Goal: Task Accomplishment & Management: Manage account settings

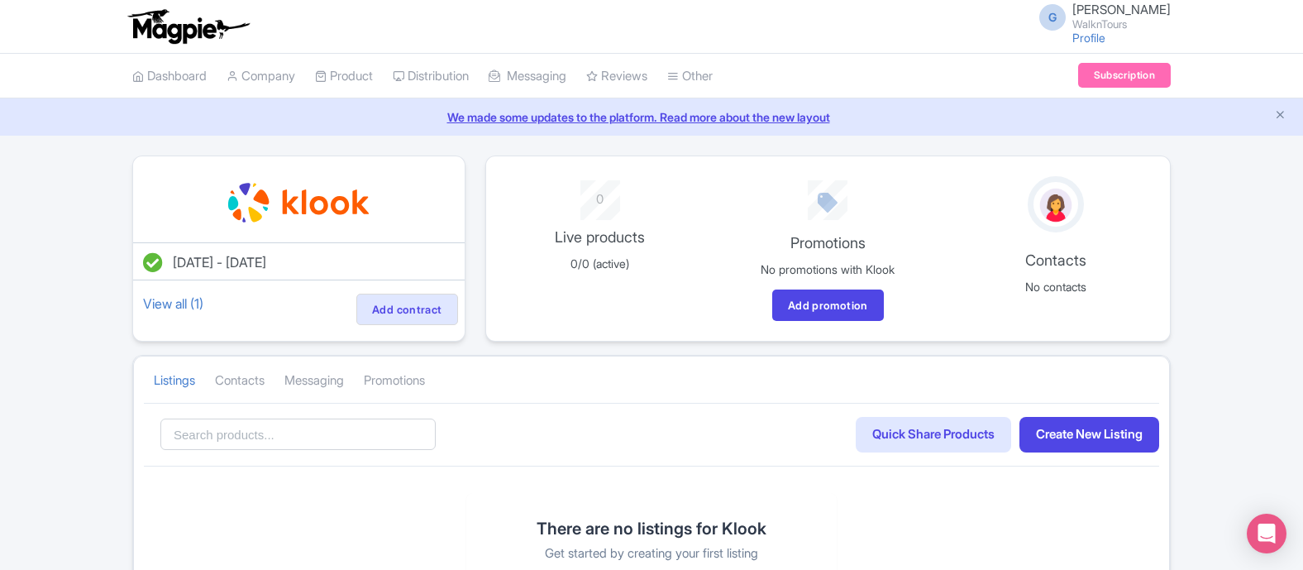
click at [1127, 22] on small "WalknTours" at bounding box center [1122, 24] width 98 height 11
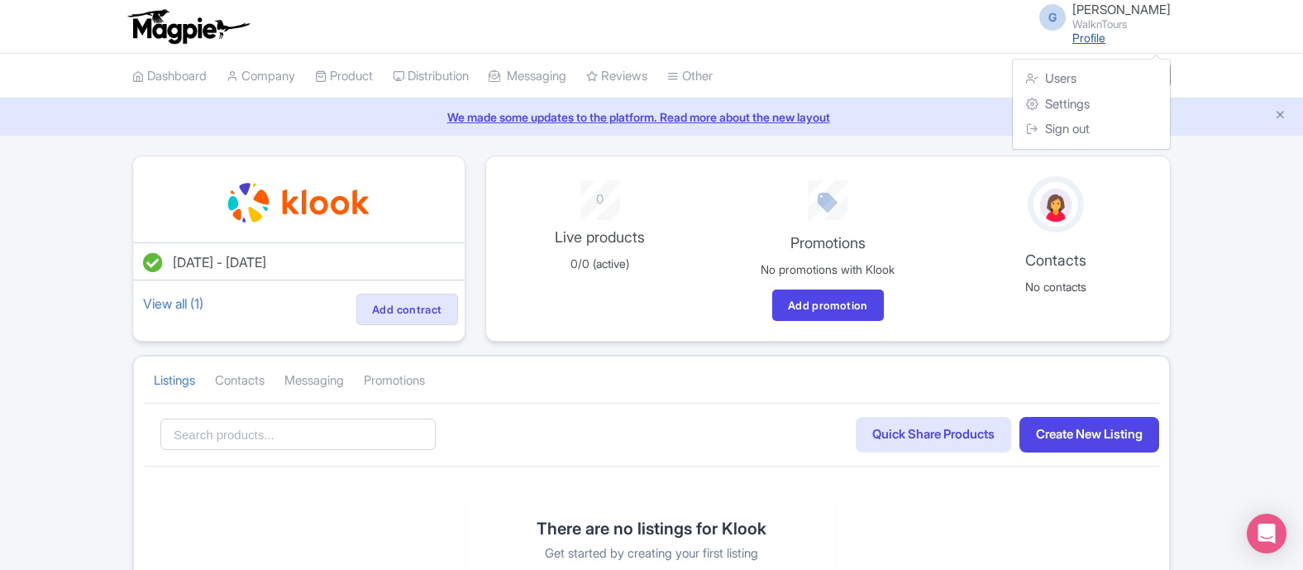
click at [1106, 37] on link "Profile" at bounding box center [1089, 38] width 33 height 14
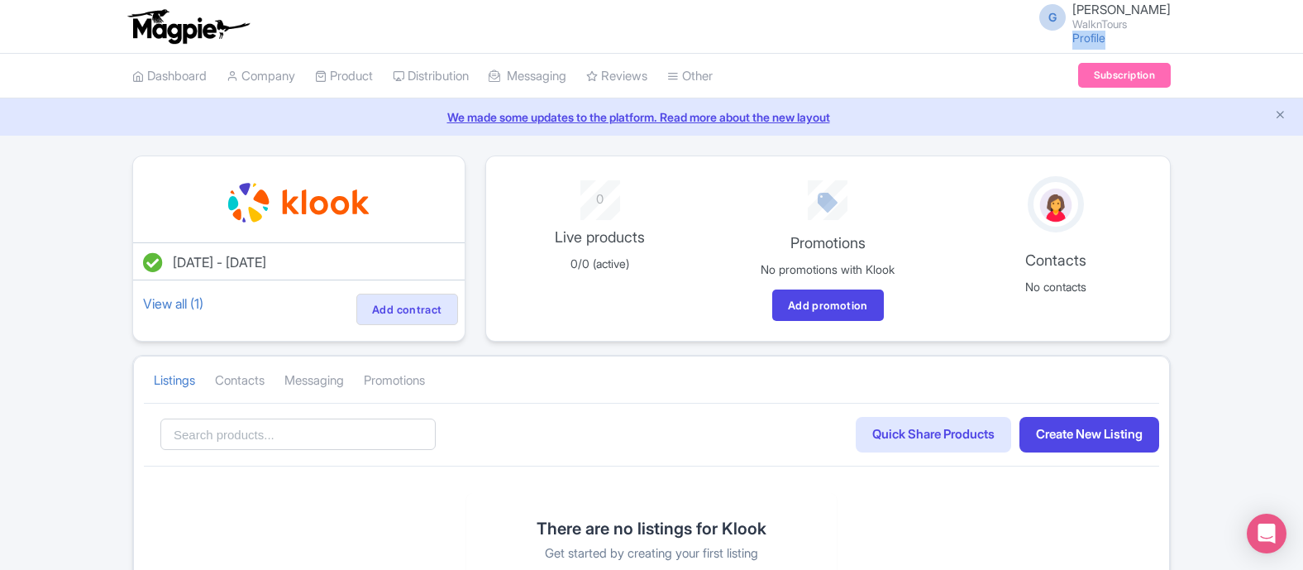
drag, startPoint x: 1146, startPoint y: 42, endPoint x: 1096, endPoint y: 8, distance: 60.8
click at [1096, 8] on div "G Gregory Dunn WalknTours Profile Users Settings Sign out" at bounding box center [1100, 25] width 141 height 45
click at [1257, 245] on div "Oct 08, 2025 - Oct 08, 2026 View all (1) Add contract 0 Live products 0/0 (acti…" at bounding box center [651, 403] width 1303 height 497
click at [1221, 161] on div "Oct 08, 2025 - Oct 08, 2026 View all (1) Add contract 0 Live products 0/0 (acti…" at bounding box center [651, 403] width 1303 height 497
drag, startPoint x: 1089, startPoint y: 8, endPoint x: 172, endPoint y: 31, distance: 917.5
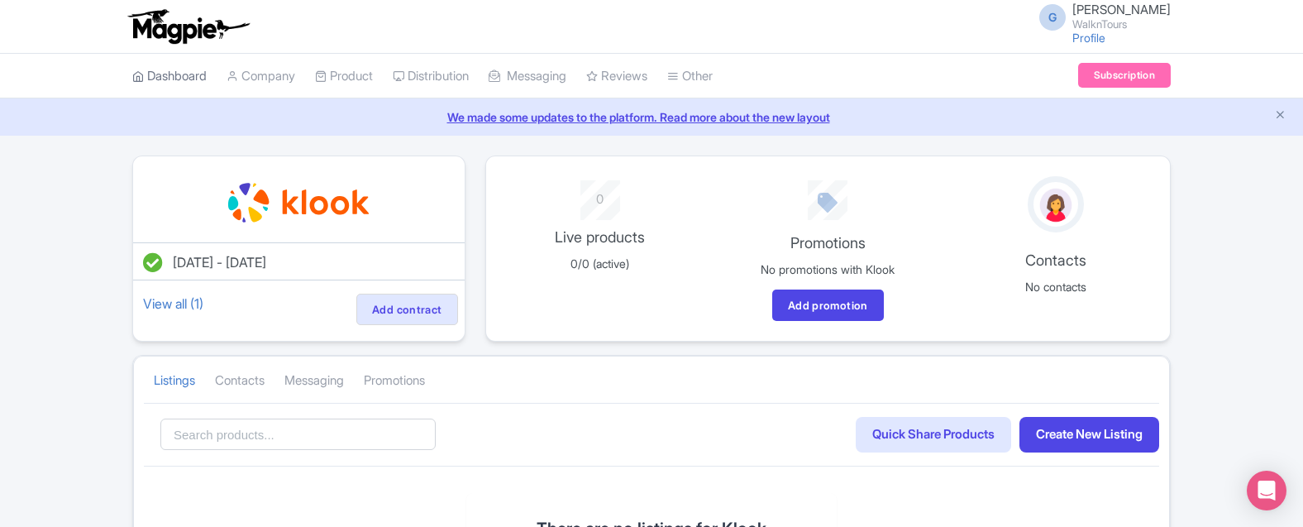
click at [182, 69] on link "Dashboard" at bounding box center [169, 76] width 74 height 45
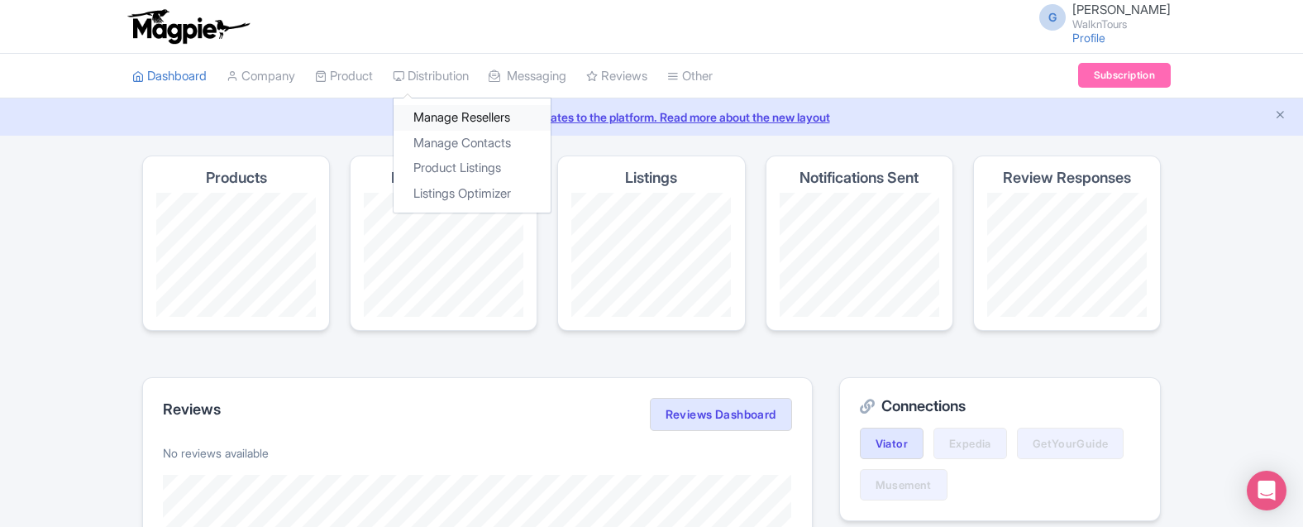
click at [466, 118] on link "Manage Resellers" at bounding box center [472, 118] width 157 height 26
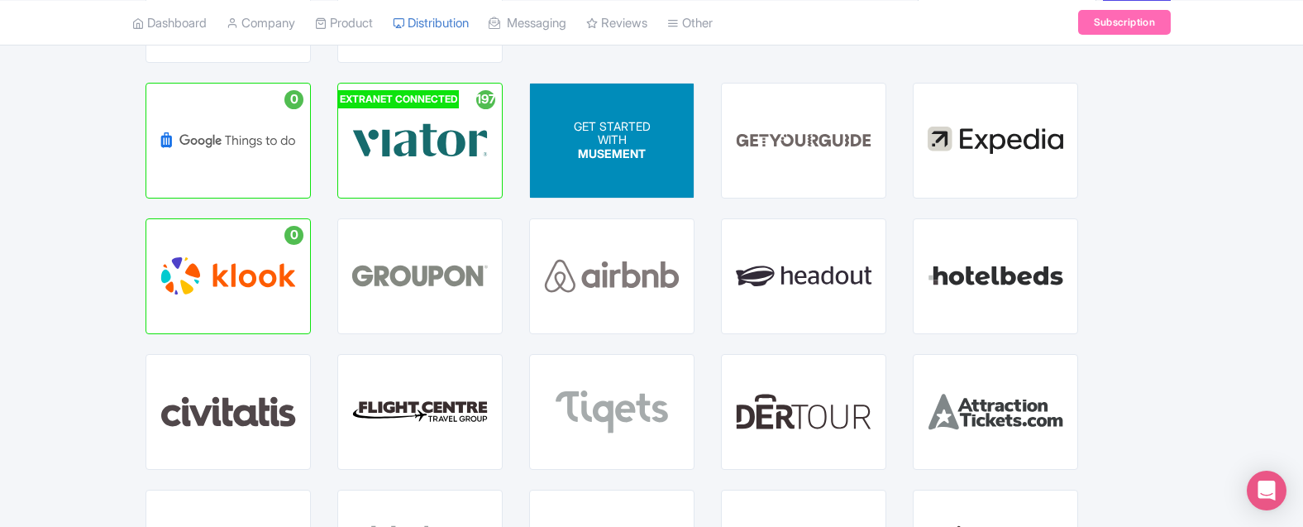
scroll to position [191, 0]
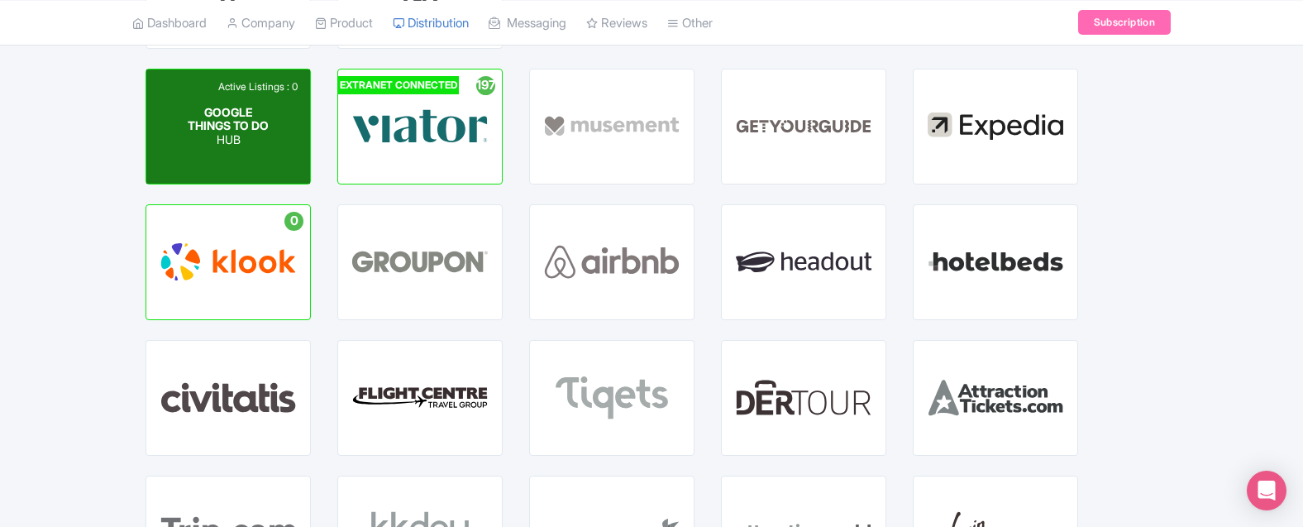
click at [246, 147] on p "HUB" at bounding box center [229, 140] width 82 height 14
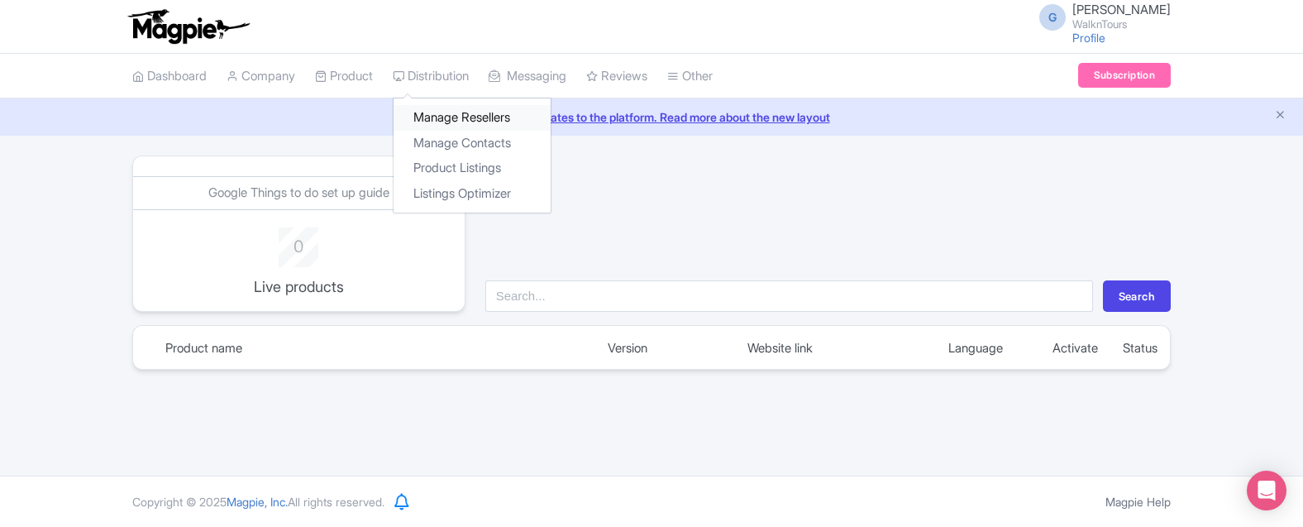
click at [476, 124] on link "Manage Resellers" at bounding box center [472, 118] width 157 height 26
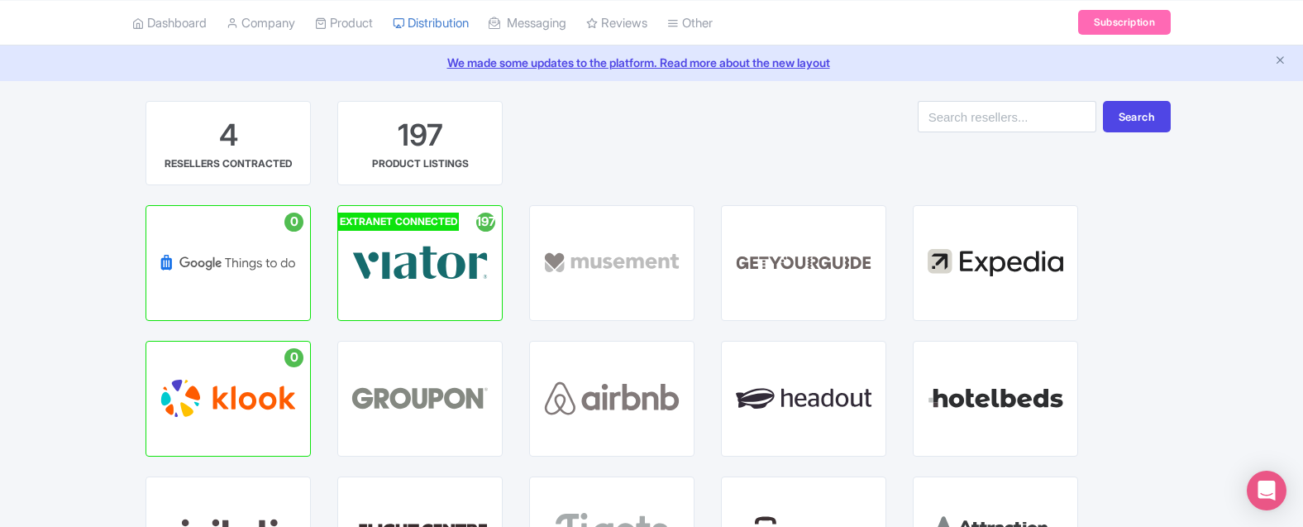
scroll to position [74, 0]
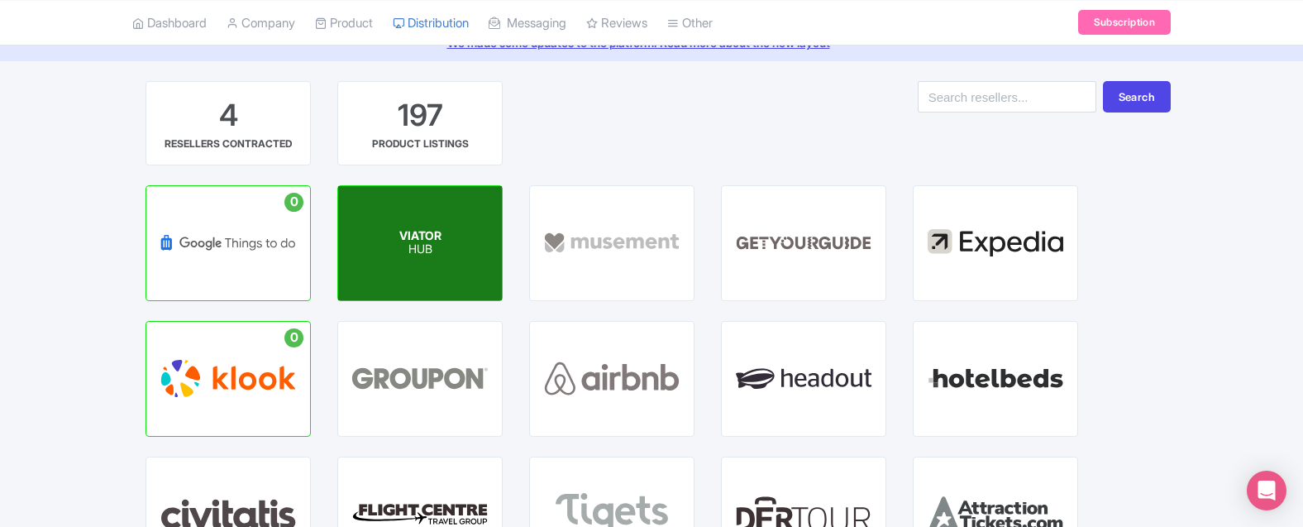
click at [452, 254] on div "VIATOR HUB" at bounding box center [420, 243] width 164 height 114
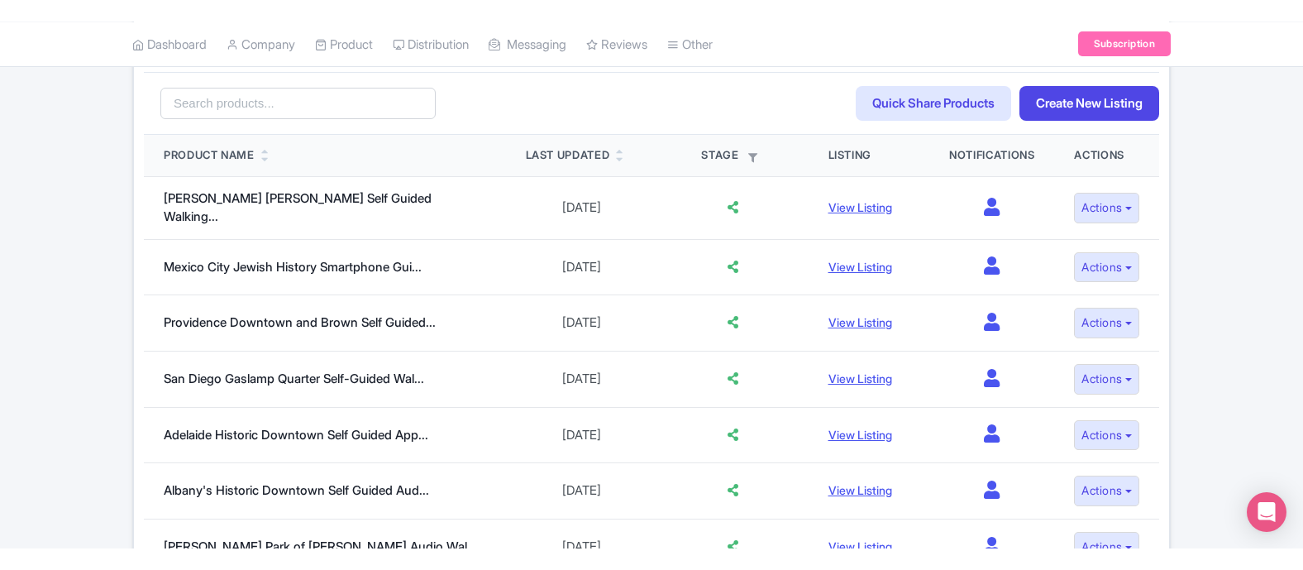
scroll to position [419, 0]
